Goal: Information Seeking & Learning: Learn about a topic

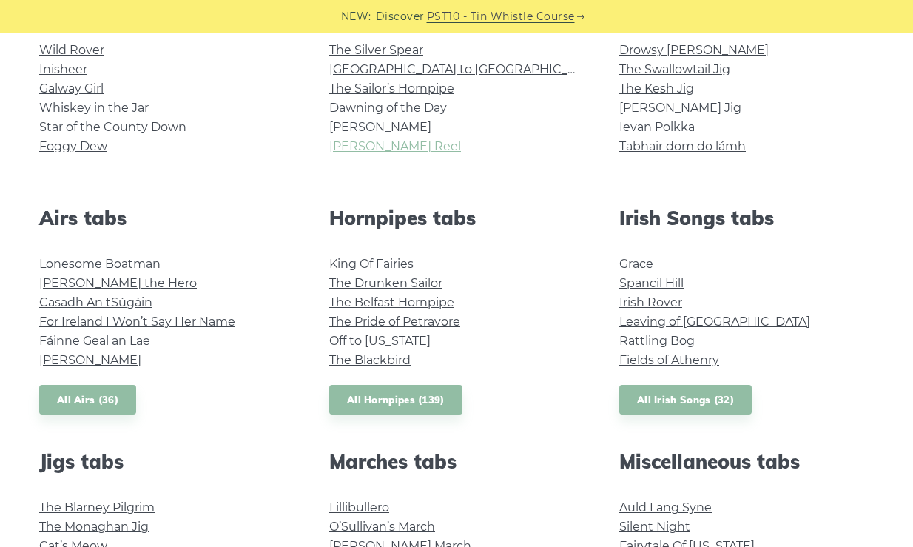
scroll to position [432, 0]
click at [645, 303] on link "Irish Rover" at bounding box center [650, 301] width 63 height 14
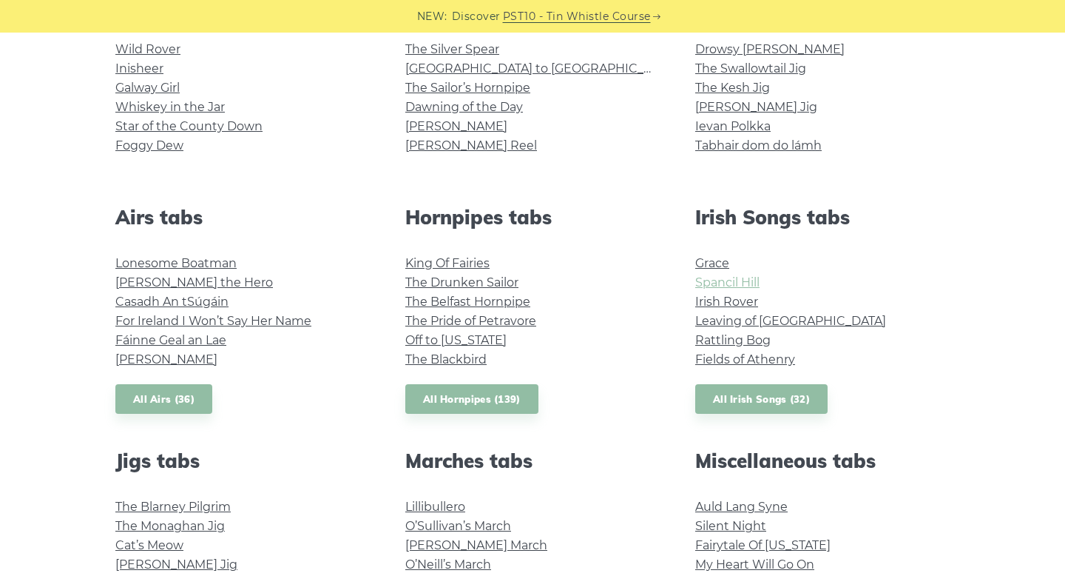
click at [702, 283] on link "Spancil Hill" at bounding box center [727, 282] width 64 height 14
click at [718, 387] on link "All Irish Songs (32)" at bounding box center [761, 399] width 132 height 30
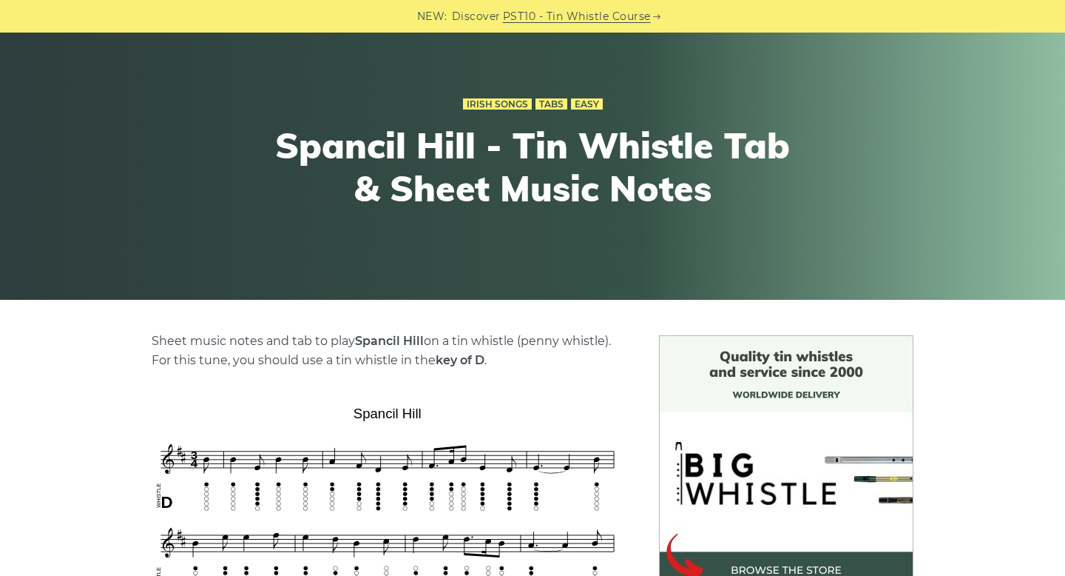
scroll to position [394, 0]
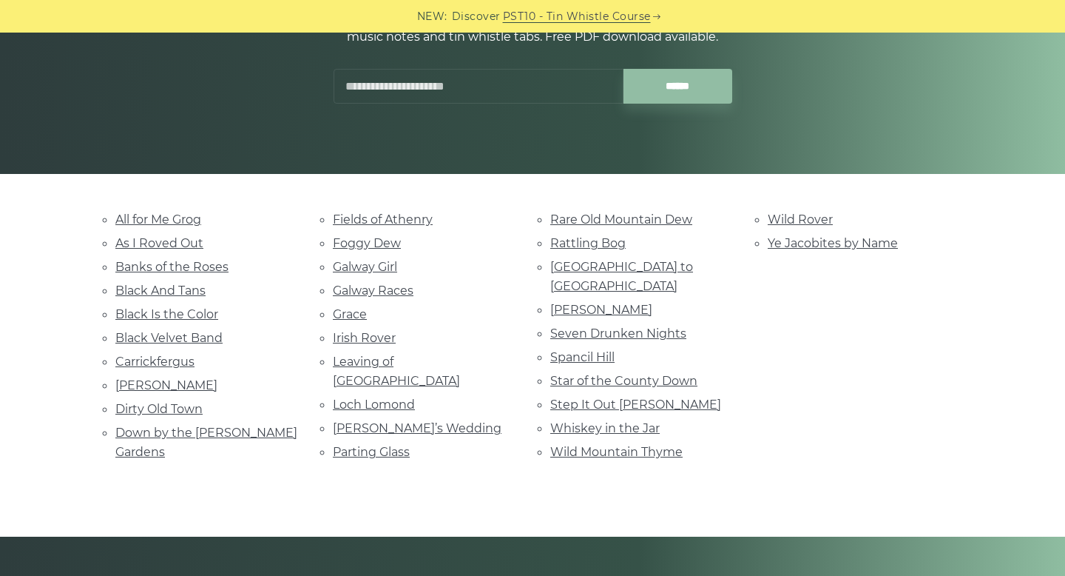
scroll to position [217, 0]
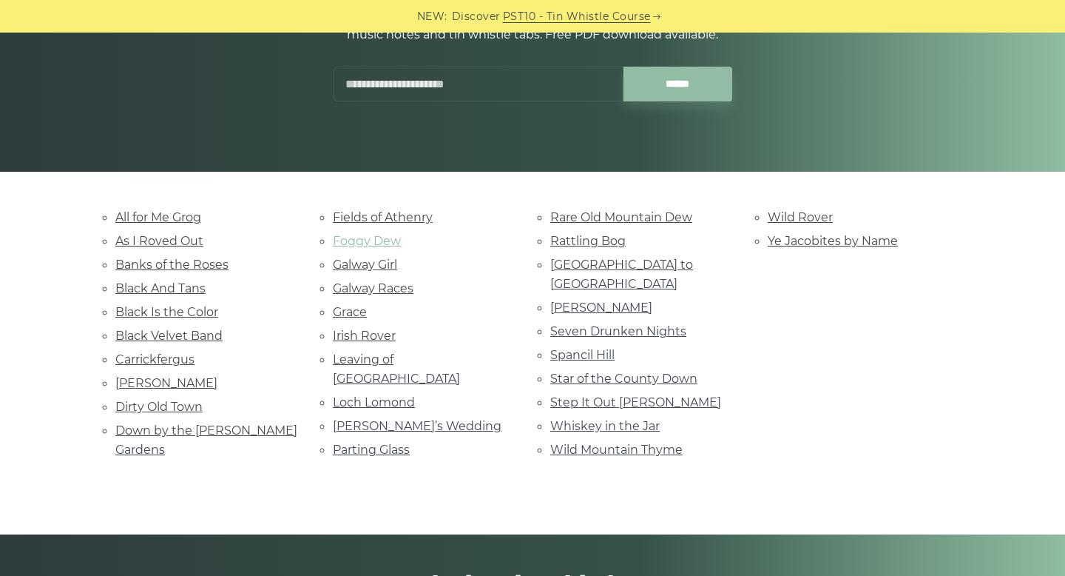
click at [377, 243] on link "Foggy Dew" at bounding box center [367, 241] width 68 height 14
click at [560, 268] on link "Rocky Road to Dublin" at bounding box center [621, 273] width 143 height 33
click at [172, 217] on link "All for Me Grog" at bounding box center [158, 217] width 86 height 14
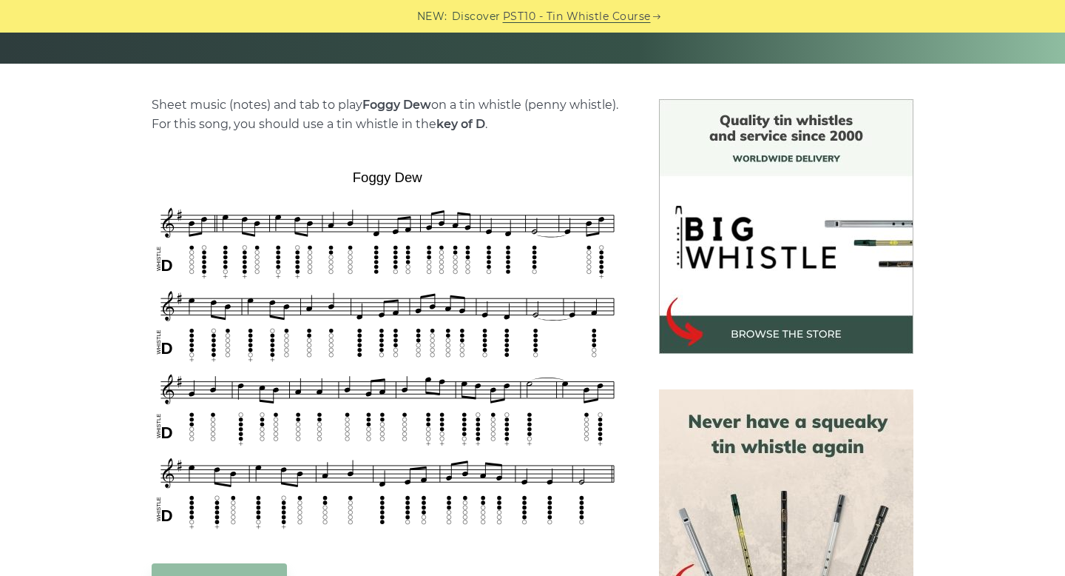
scroll to position [325, 0]
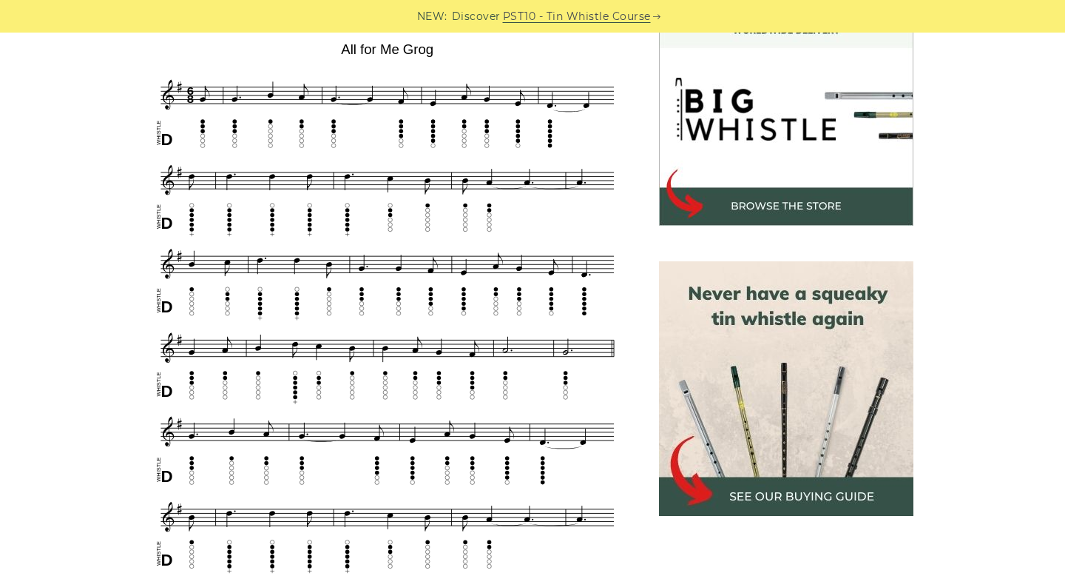
scroll to position [453, 0]
